Goal: Consume media (video, audio): Consume media (video, audio)

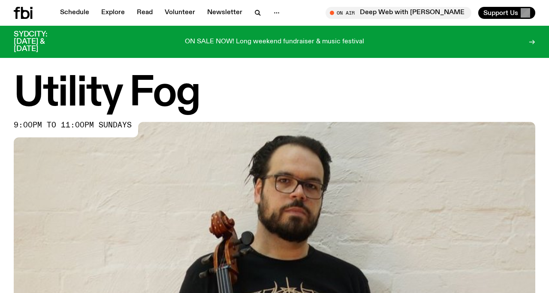
scroll to position [354, 0]
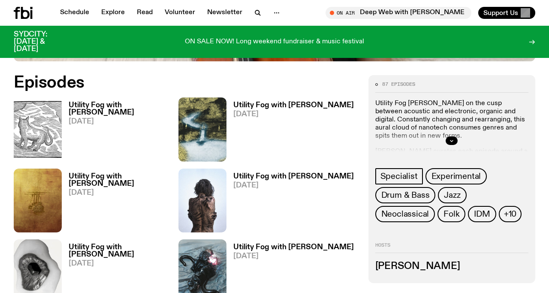
click at [123, 105] on h3 "Utility Fog with [PERSON_NAME]" at bounding box center [124, 109] width 110 height 15
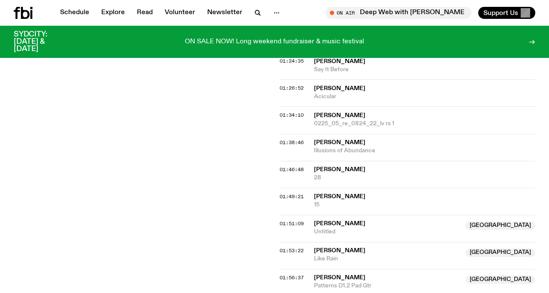
scroll to position [861, 0]
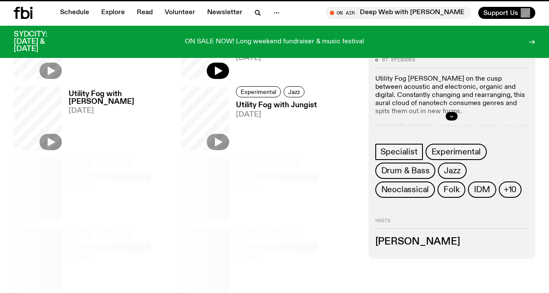
scroll to position [354, 0]
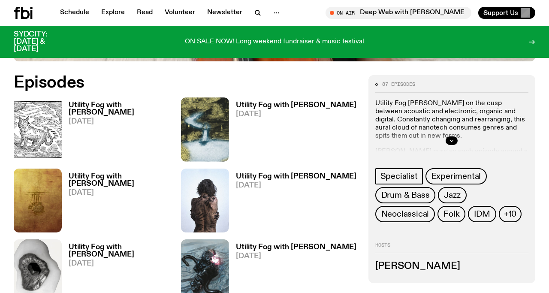
click at [248, 109] on h3 "Utility Fog with [PERSON_NAME]" at bounding box center [296, 105] width 121 height 7
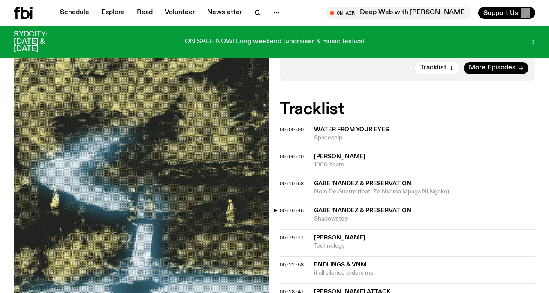
scroll to position [314, 0]
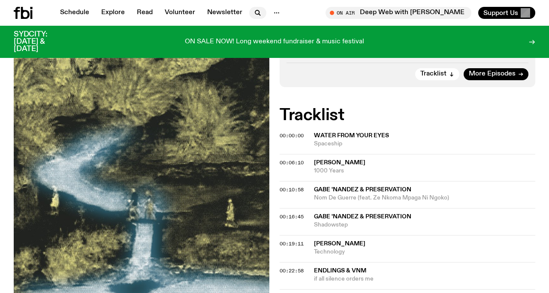
click at [254, 12] on icon "button" at bounding box center [258, 13] width 10 height 10
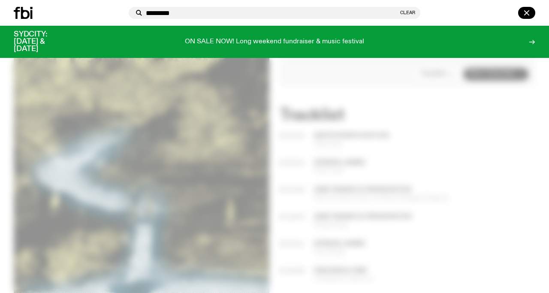
type input "*********"
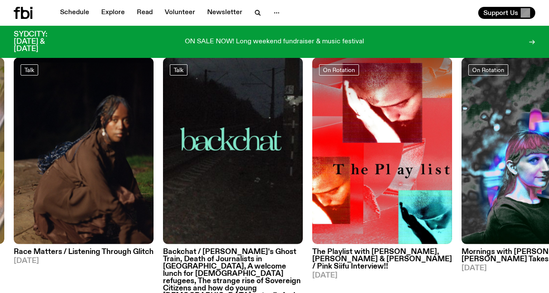
scroll to position [17, 0]
